Goal: Complete application form

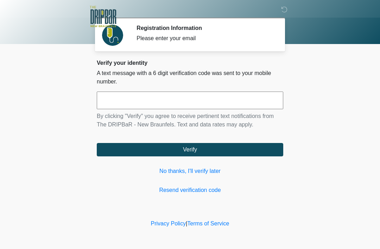
click at [248, 96] on input "text" at bounding box center [190, 101] width 187 height 18
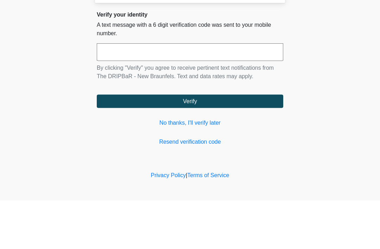
click at [345, 68] on body "‎ ‎ Registration Information Please enter your email Please connect to Wi-Fi no…" at bounding box center [190, 124] width 380 height 249
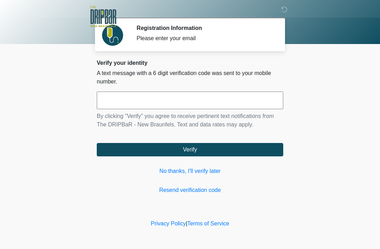
click at [210, 174] on link "No thanks, I'll verify later" at bounding box center [190, 171] width 187 height 8
click at [201, 170] on link "No thanks, I'll verify later" at bounding box center [190, 171] width 187 height 8
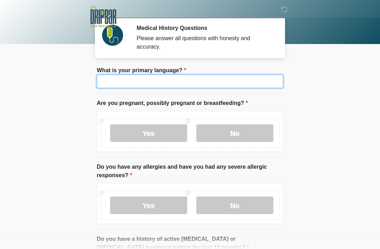
click at [176, 79] on input "What is your primary language?" at bounding box center [190, 81] width 187 height 13
type input "*******"
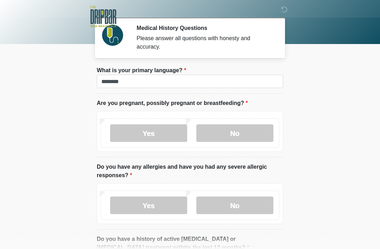
click at [248, 132] on label "No" at bounding box center [235, 133] width 77 height 18
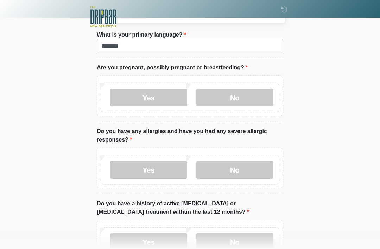
scroll to position [35, 0]
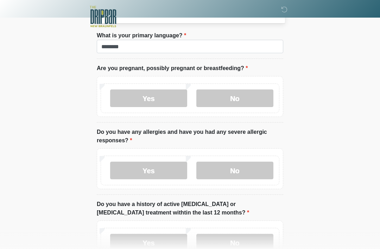
click at [253, 167] on label "No" at bounding box center [235, 171] width 77 height 18
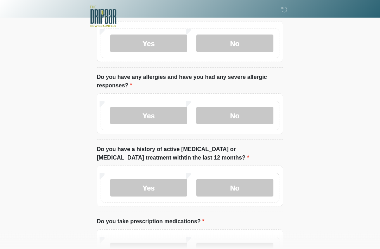
scroll to position [89, 0]
click at [246, 186] on label "No" at bounding box center [235, 188] width 77 height 18
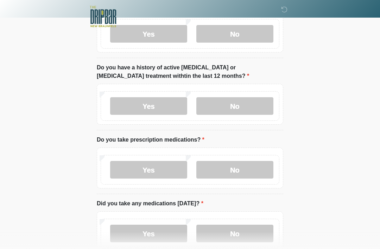
scroll to position [170, 0]
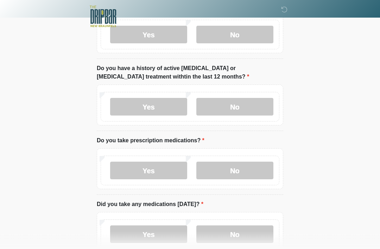
click at [159, 173] on label "Yes" at bounding box center [148, 171] width 77 height 18
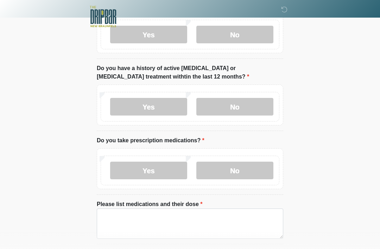
click at [196, 202] on label "Please list medications and their dose" at bounding box center [150, 204] width 106 height 8
click at [196, 209] on textarea "Please list medications and their dose" at bounding box center [190, 224] width 187 height 30
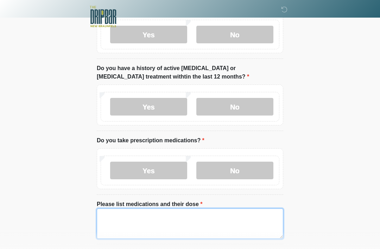
scroll to position [186, 0]
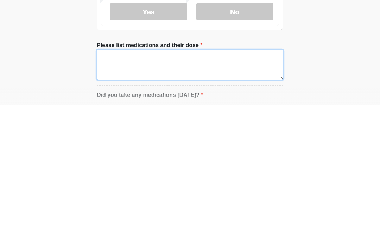
type textarea "*"
type textarea "**********"
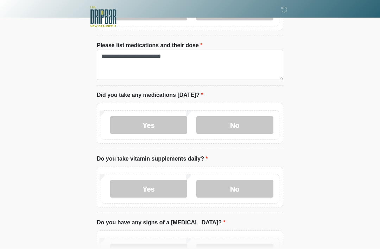
click at [173, 131] on label "Yes" at bounding box center [148, 125] width 77 height 18
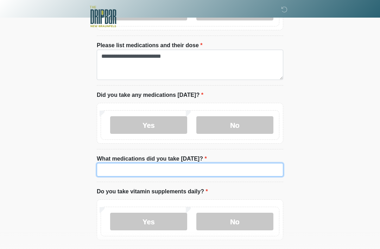
click at [219, 172] on input "What medications did you take [DATE]?" at bounding box center [190, 169] width 187 height 13
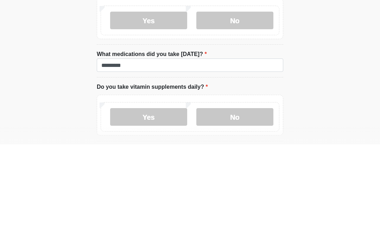
scroll to position [434, 0]
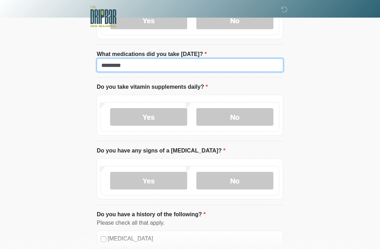
type input "********"
click at [185, 115] on label "Yes" at bounding box center [148, 117] width 77 height 18
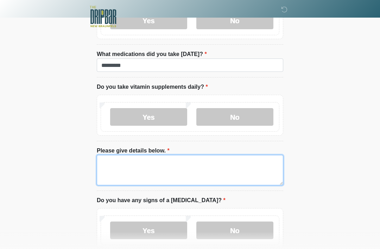
click at [165, 165] on textarea "Please give details below." at bounding box center [190, 170] width 187 height 30
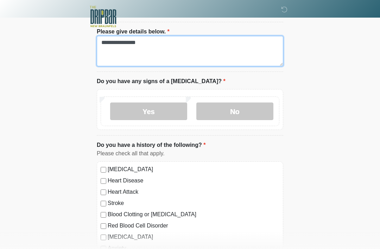
type textarea "**********"
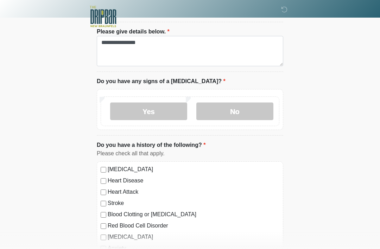
click at [254, 114] on label "No" at bounding box center [235, 112] width 77 height 18
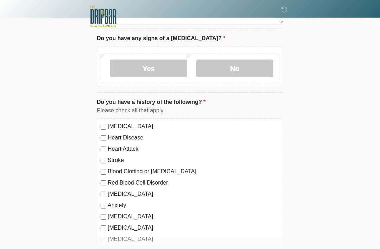
scroll to position [598, 0]
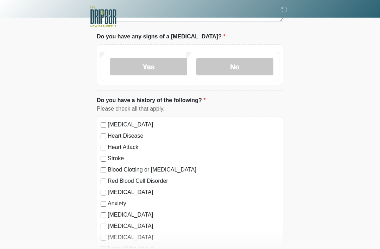
click at [104, 117] on div "[MEDICAL_DATA] Heart Disease Heart Attack Stroke Blood Clotting or [MEDICAL_DAT…" at bounding box center [190, 188] width 187 height 143
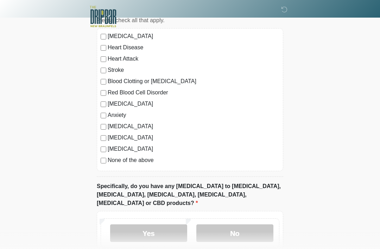
scroll to position [688, 0]
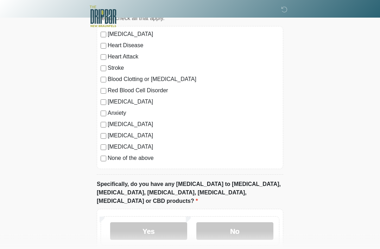
click at [108, 156] on label "None of the above" at bounding box center [194, 158] width 172 height 8
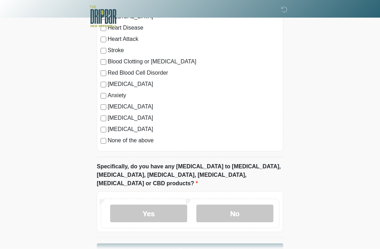
scroll to position [719, 0]
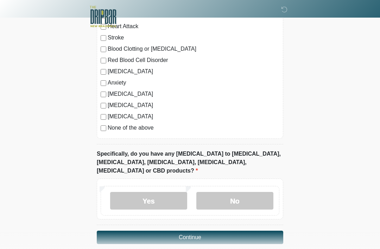
click at [266, 194] on label "No" at bounding box center [235, 201] width 77 height 18
click at [236, 231] on button "Continue" at bounding box center [190, 237] width 187 height 13
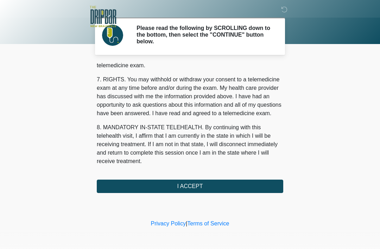
scroll to position [309, 0]
click at [260, 184] on button "I ACCEPT" at bounding box center [190, 186] width 187 height 13
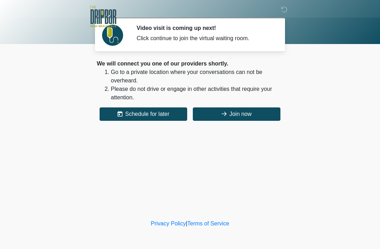
click at [262, 116] on button "Join now" at bounding box center [237, 113] width 88 height 13
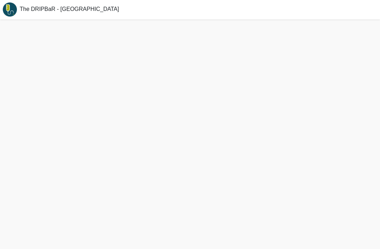
scroll to position [8, 0]
